Goal: Find specific page/section: Find specific page/section

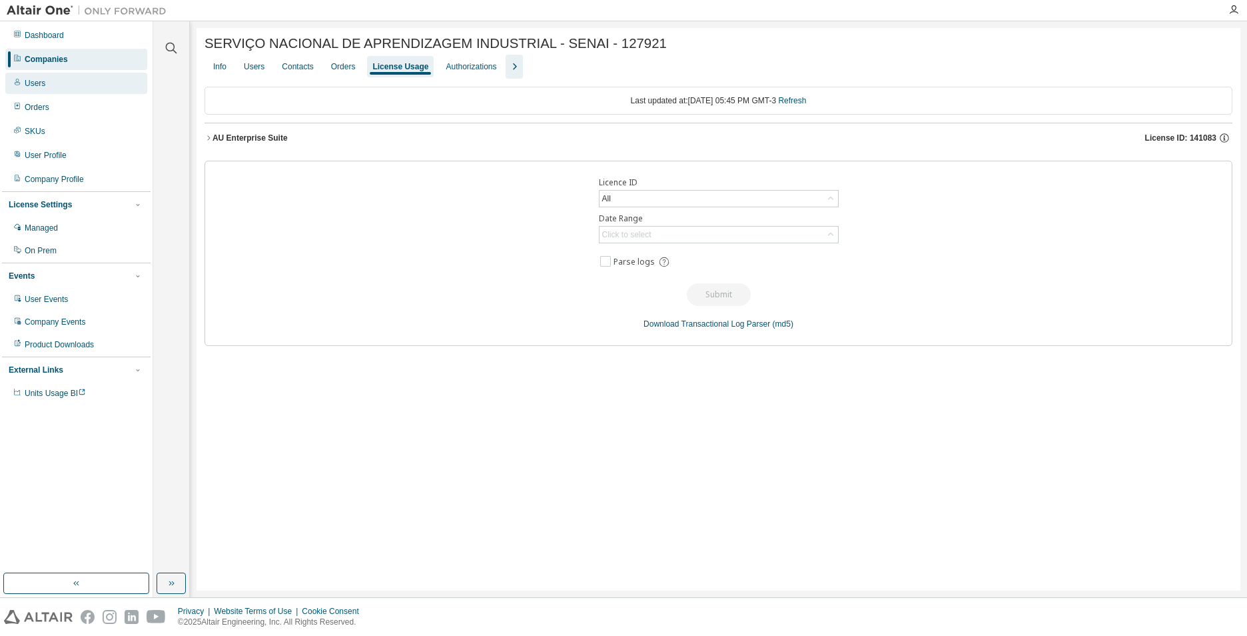
click at [56, 75] on div "Users" at bounding box center [76, 83] width 142 height 21
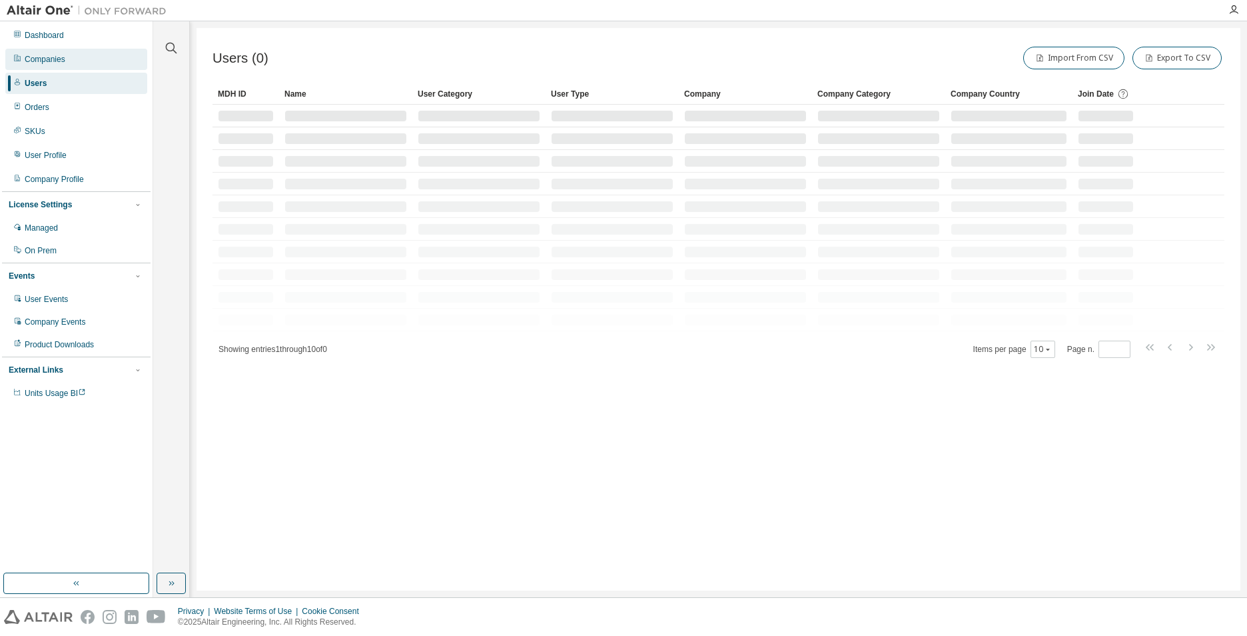
click at [60, 53] on div "Companies" at bounding box center [76, 59] width 142 height 21
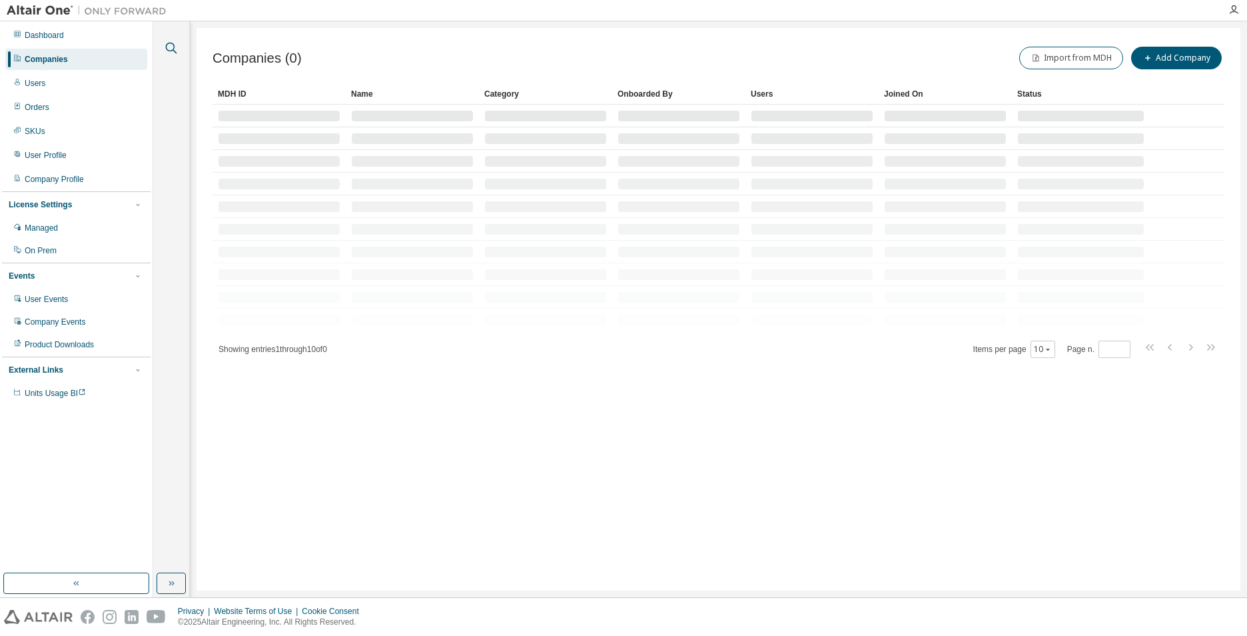
click at [172, 51] on icon "button" at bounding box center [171, 48] width 16 height 16
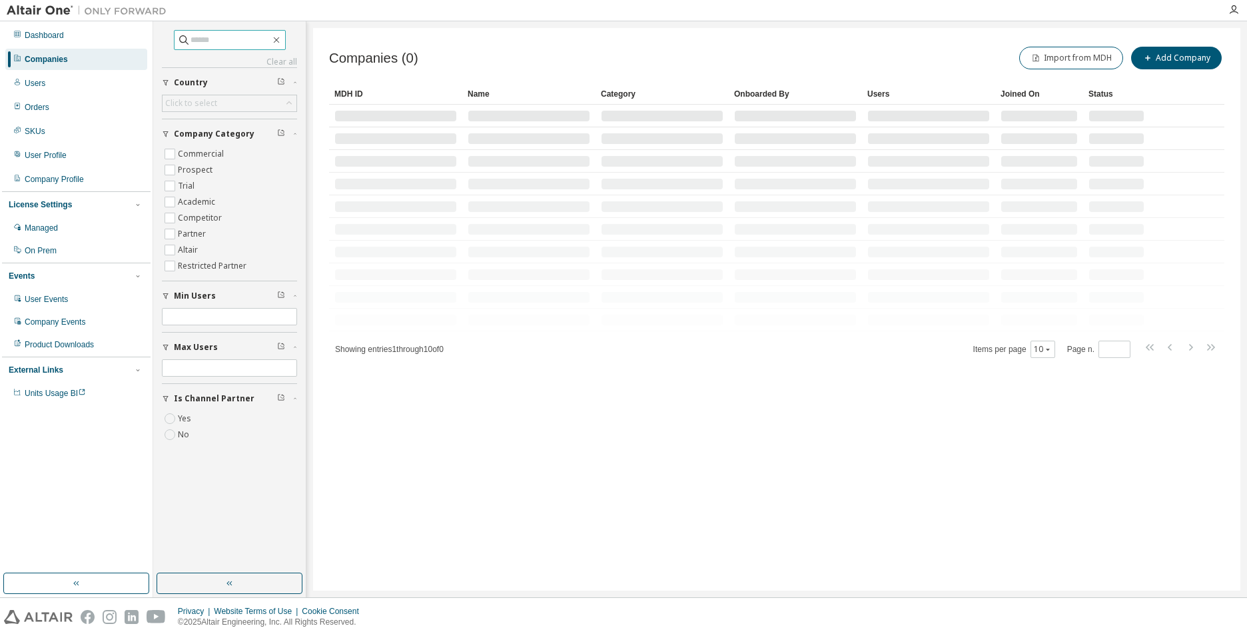
click at [215, 45] on input "text" at bounding box center [231, 39] width 80 height 13
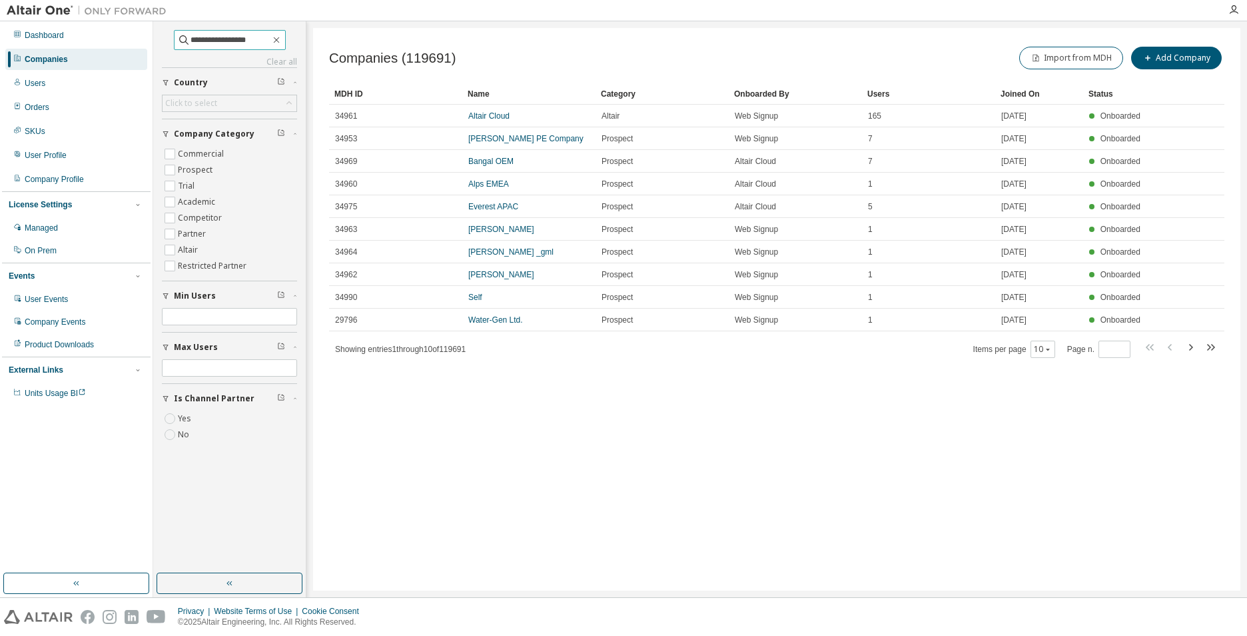
type input "**********"
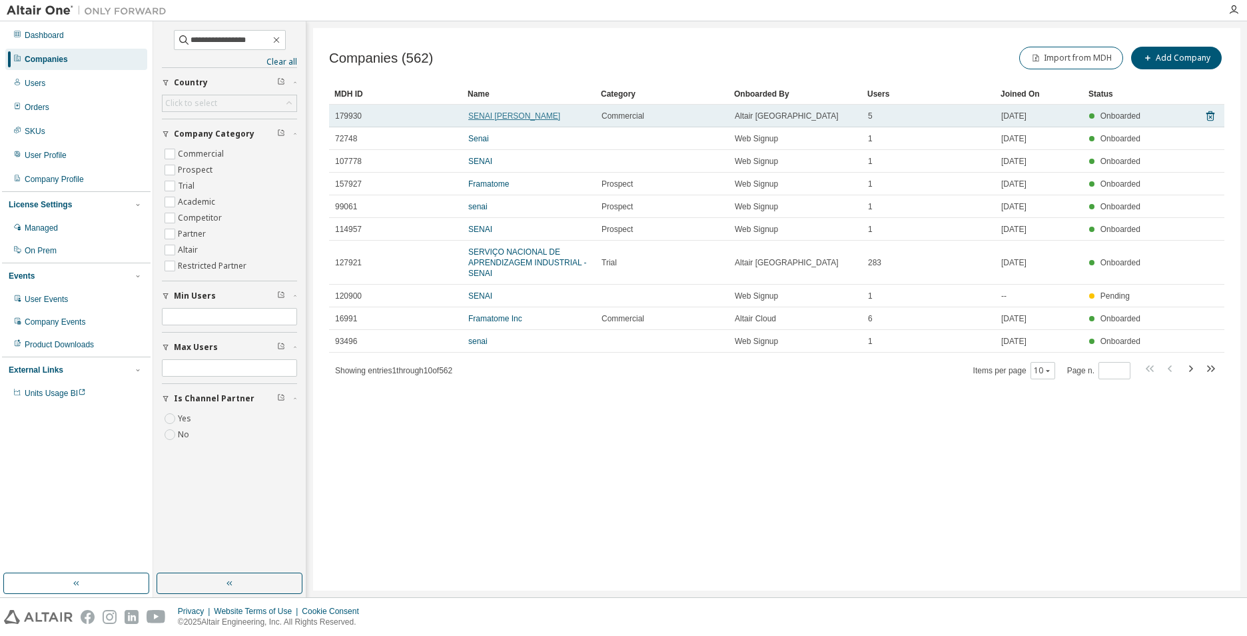
click at [504, 119] on link "SENAI [PERSON_NAME]" at bounding box center [514, 115] width 92 height 9
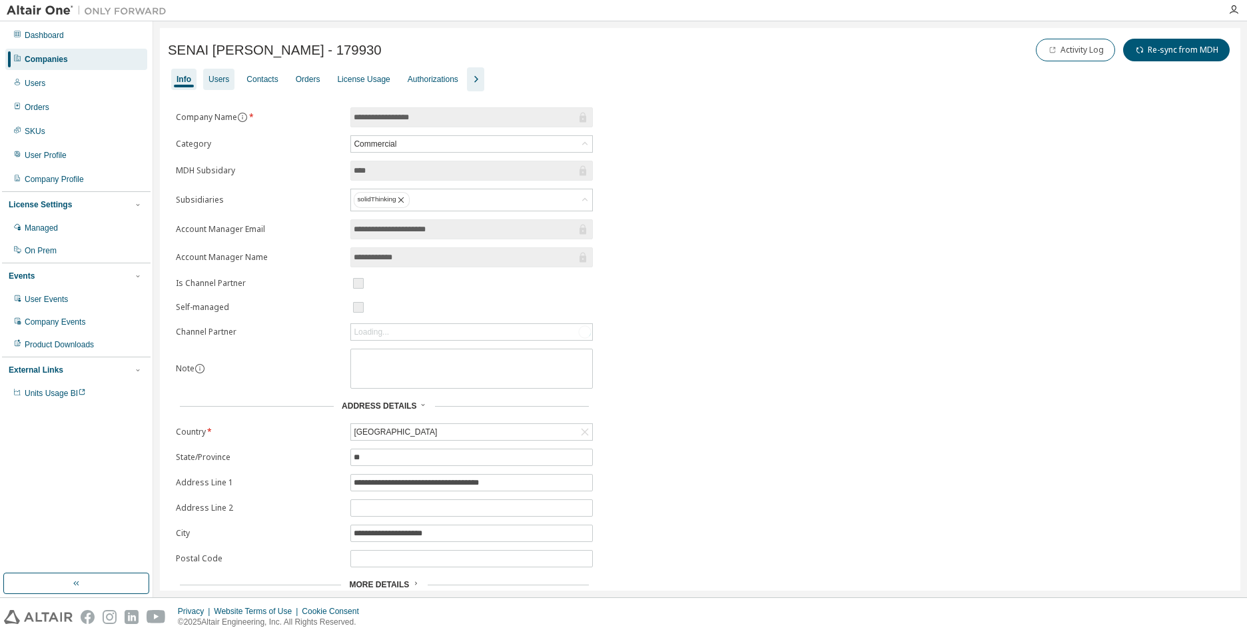
click at [221, 77] on div "Users" at bounding box center [219, 79] width 21 height 11
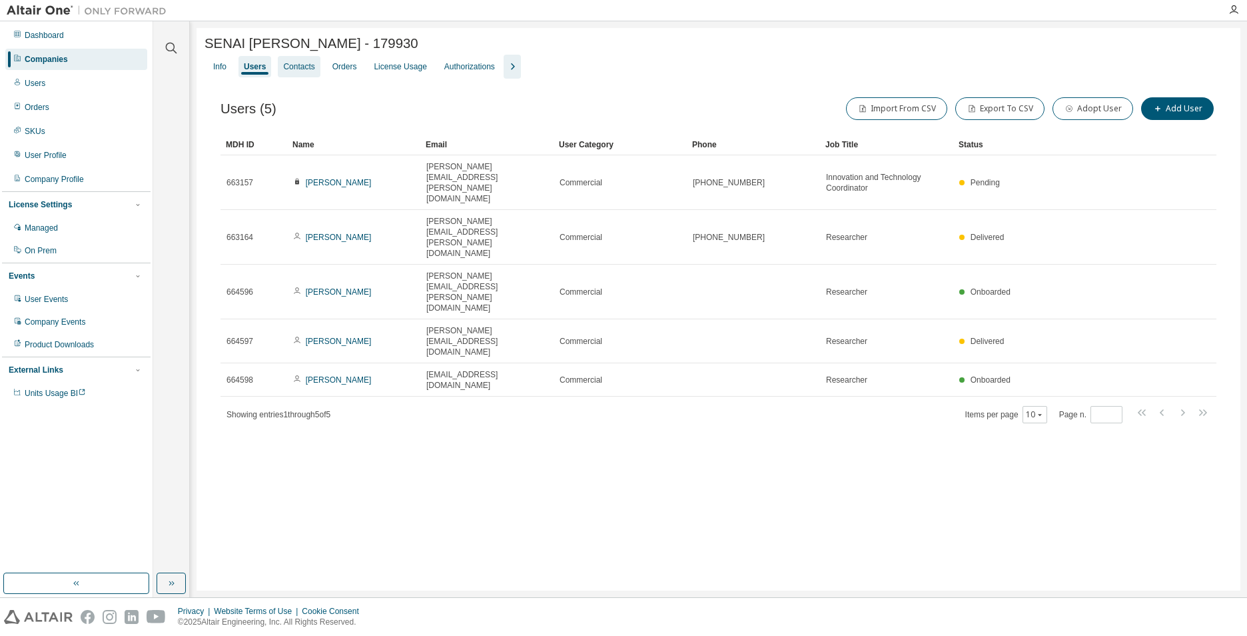
click at [299, 70] on div "Contacts" at bounding box center [298, 66] width 31 height 11
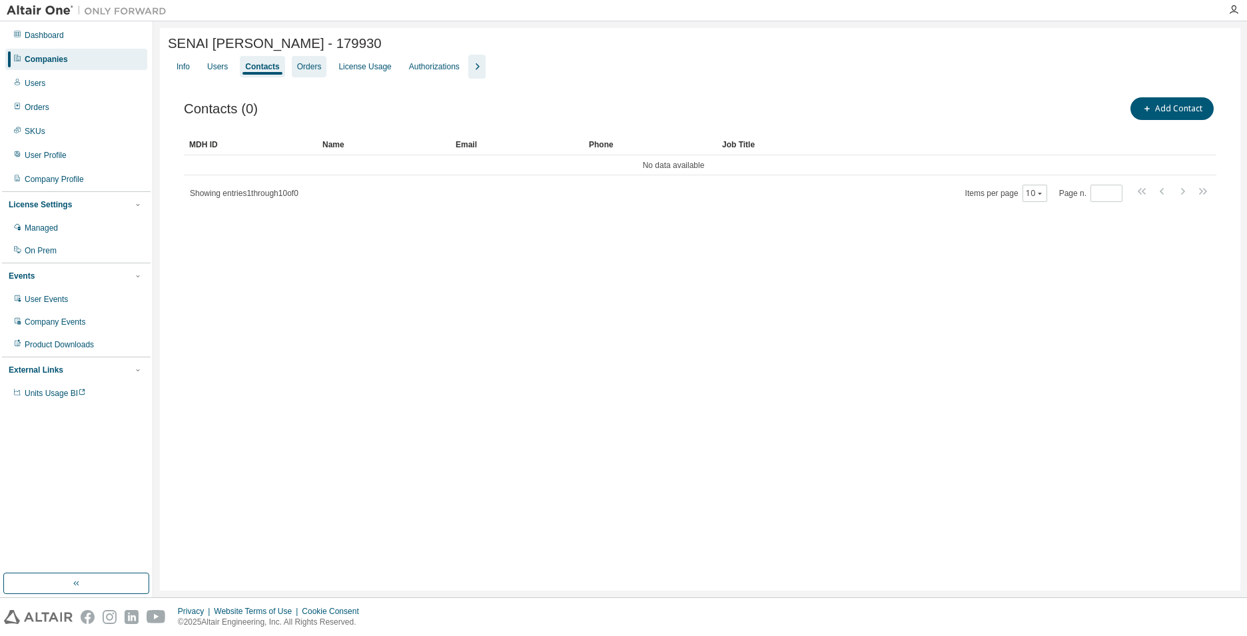
click at [298, 67] on div "Orders" at bounding box center [309, 66] width 25 height 11
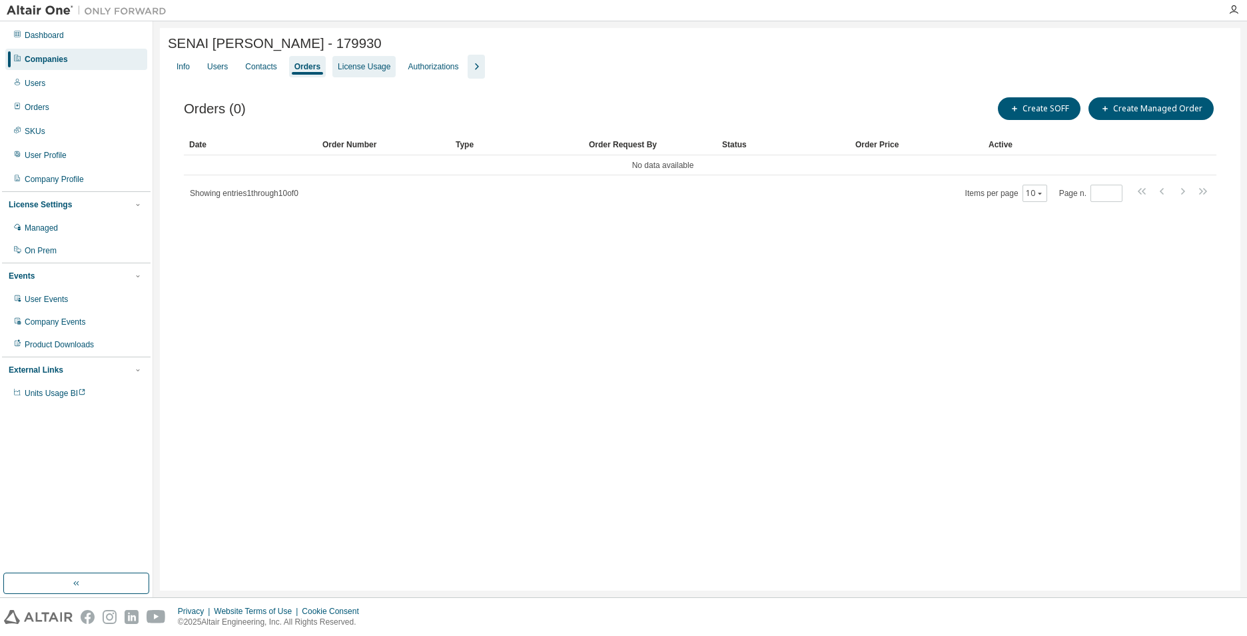
click at [361, 70] on div "License Usage" at bounding box center [364, 66] width 53 height 11
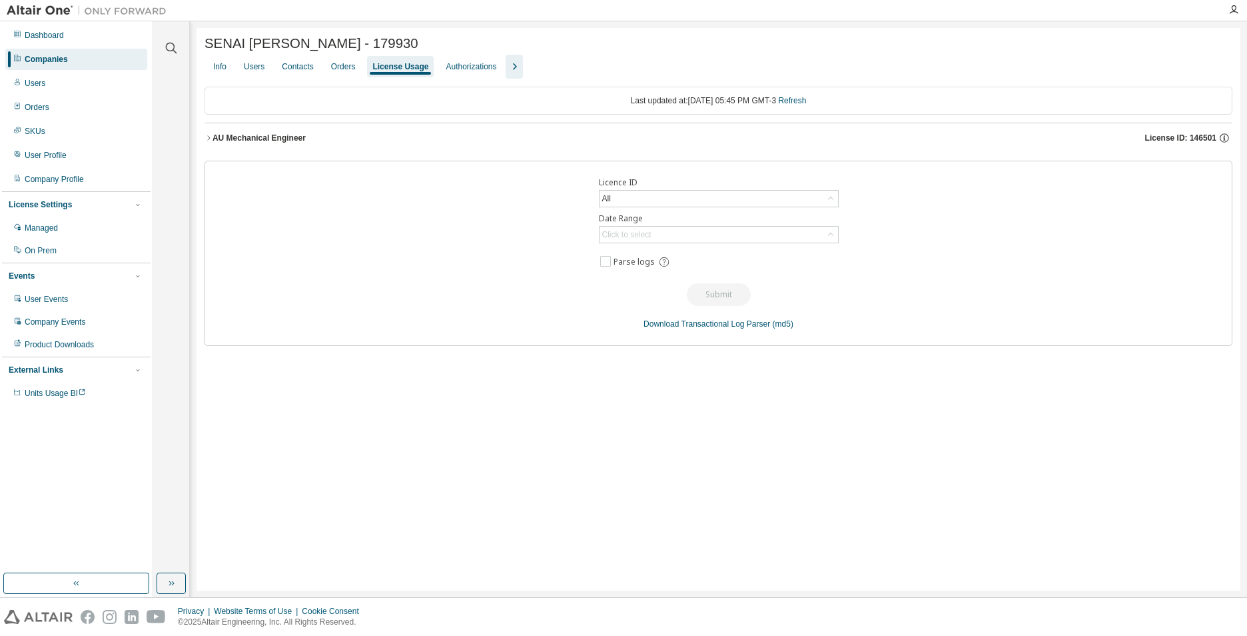
click at [205, 137] on icon "button" at bounding box center [209, 138] width 8 height 8
